Goal: Find specific page/section: Find specific page/section

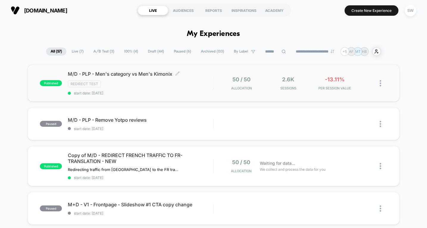
click at [195, 86] on div "Redirect Test" at bounding box center [140, 84] width 145 height 7
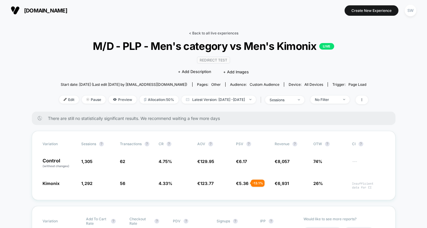
click at [209, 32] on link "< Back to all live experiences" at bounding box center [213, 33] width 49 height 4
